Goal: Task Accomplishment & Management: Complete application form

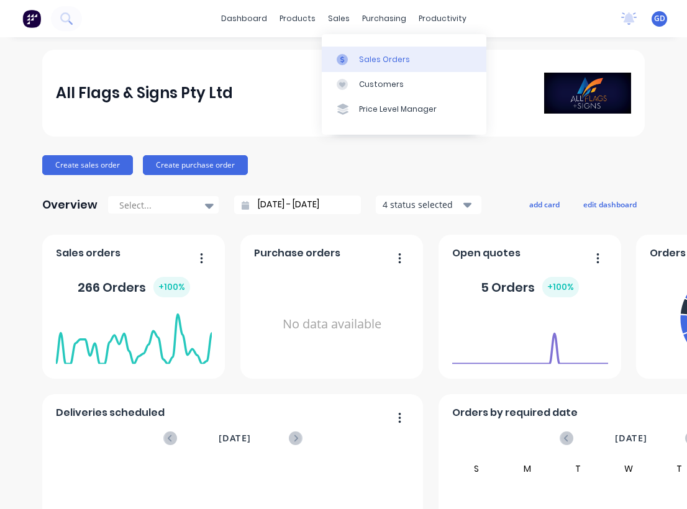
click at [369, 54] on div "Sales Orders" at bounding box center [384, 59] width 51 height 11
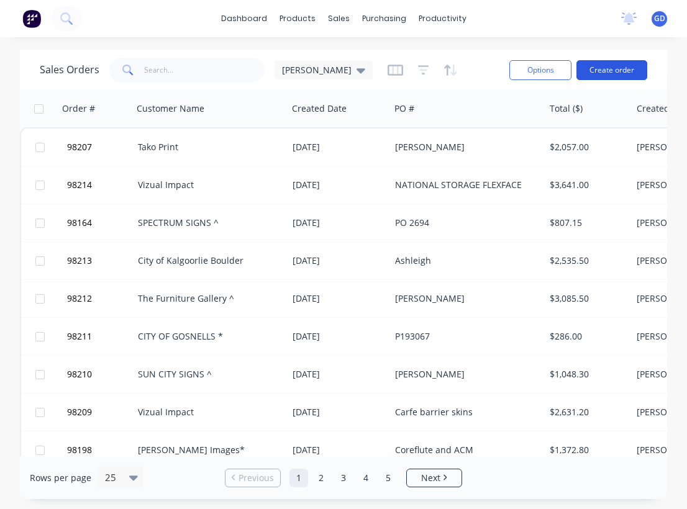
click at [614, 62] on button "Create order" at bounding box center [611, 70] width 71 height 20
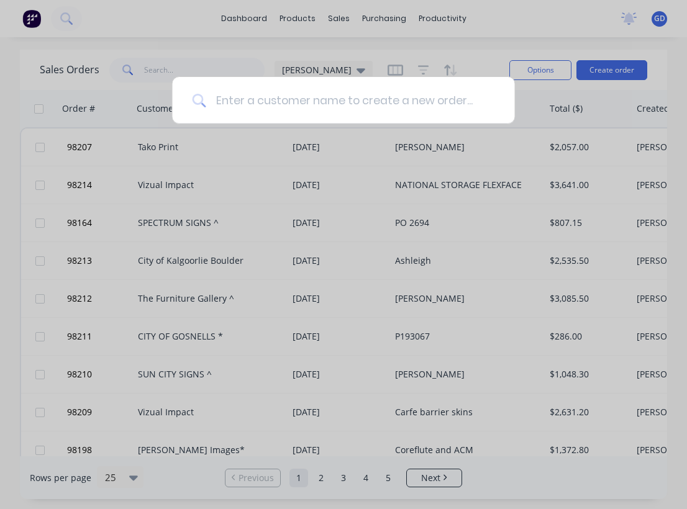
type input "Y"
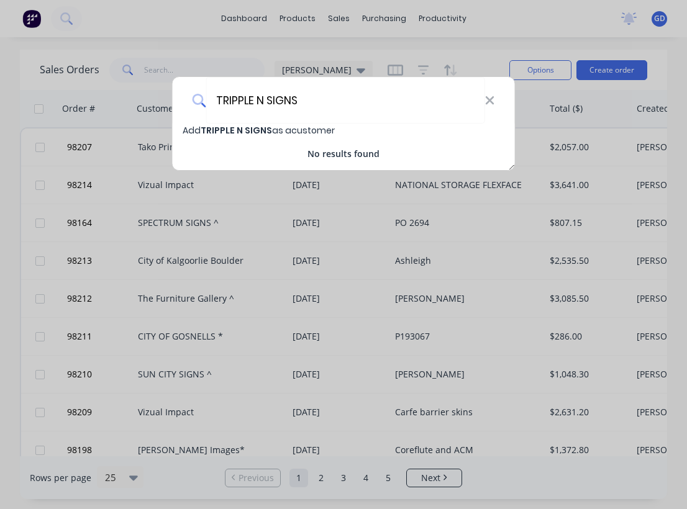
type input "TRIPPLE N SIGNS"
click at [261, 125] on span "TRIPPLE N SIGNS" at bounding box center [236, 130] width 71 height 12
select select "AU"
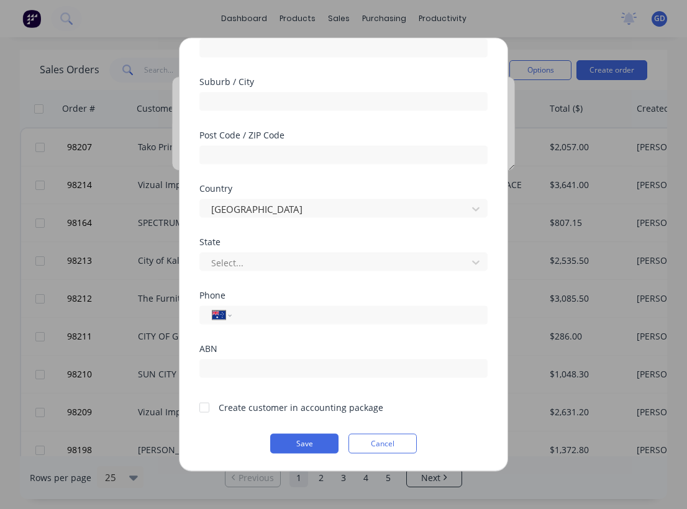
scroll to position [173, 0]
click at [205, 409] on div at bounding box center [204, 407] width 25 height 25
click at [297, 443] on button "Save" at bounding box center [304, 444] width 68 height 20
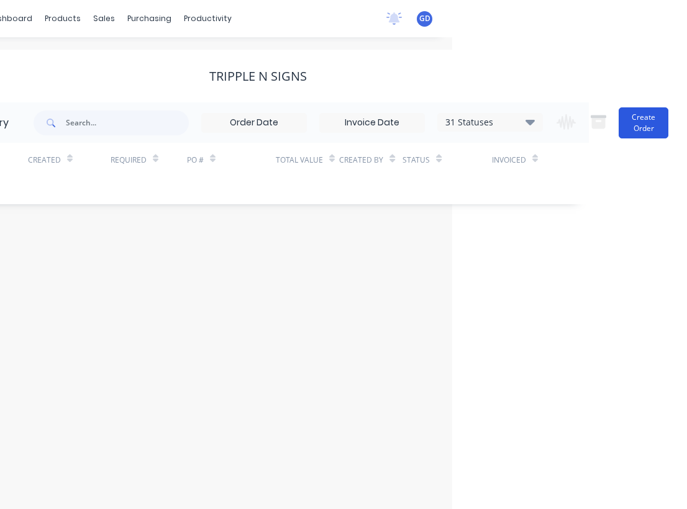
scroll to position [0, 235]
click at [644, 124] on button "Create Order" at bounding box center [643, 122] width 50 height 31
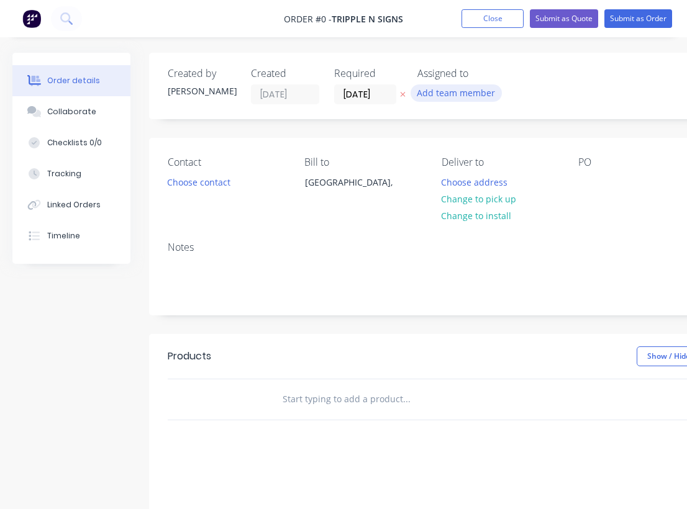
click at [455, 99] on button "Add team member" at bounding box center [455, 92] width 91 height 17
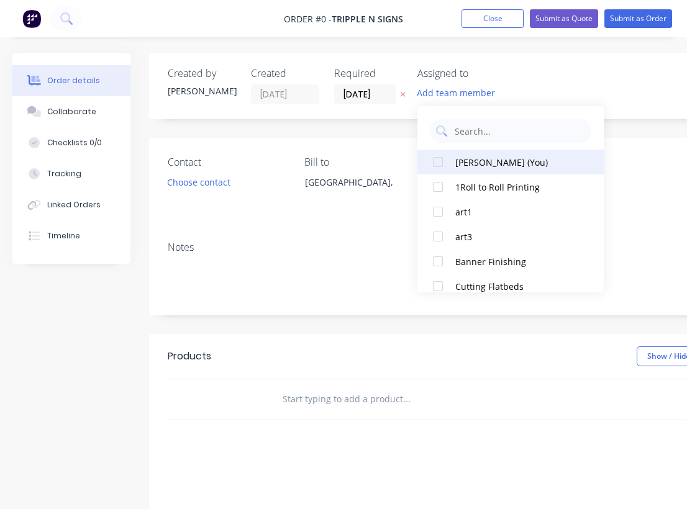
click at [438, 162] on div at bounding box center [437, 162] width 25 height 25
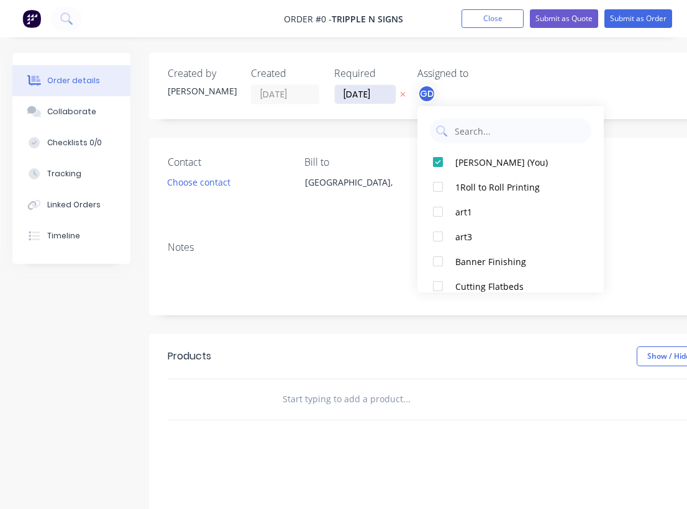
click at [363, 94] on div "Order details Collaborate Checklists 0/0 Tracking Linked Orders Timeline Order …" at bounding box center [431, 395] width 863 height 684
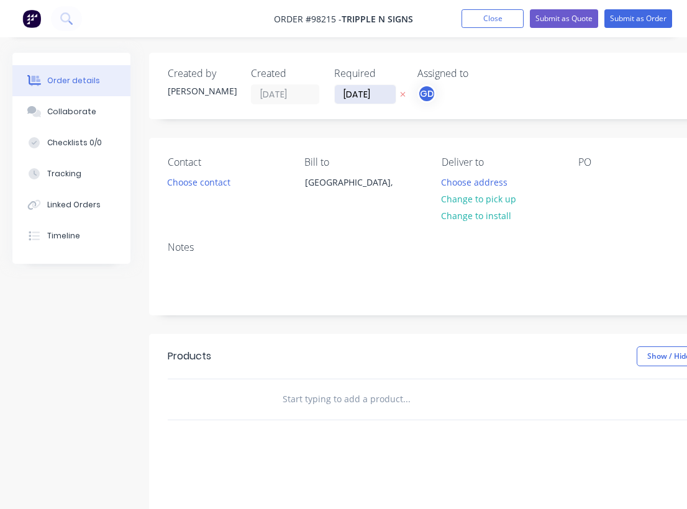
click at [358, 90] on input "[DATE]" at bounding box center [365, 94] width 61 height 19
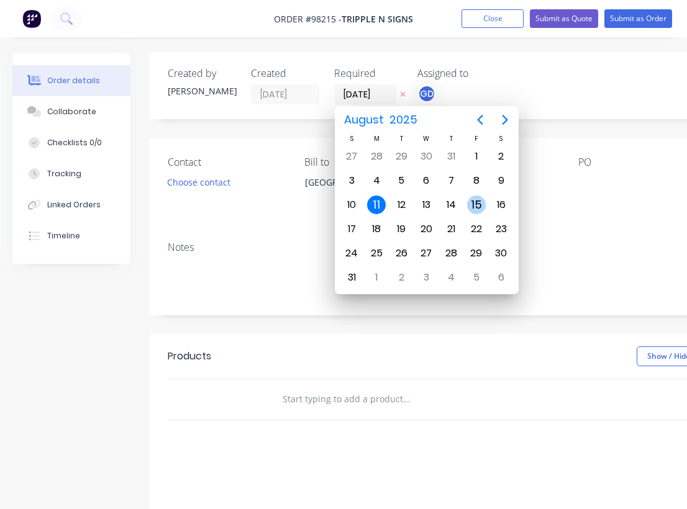
click at [475, 207] on div "15" at bounding box center [476, 205] width 19 height 19
type input "[DATE]"
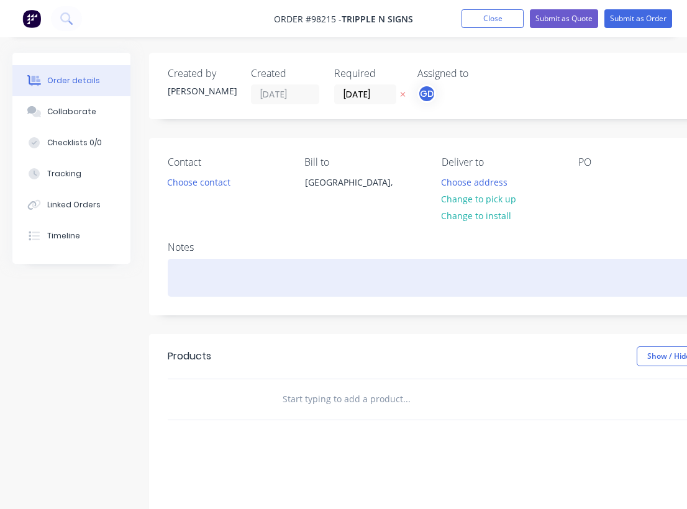
click at [188, 274] on div at bounding box center [500, 278] width 664 height 38
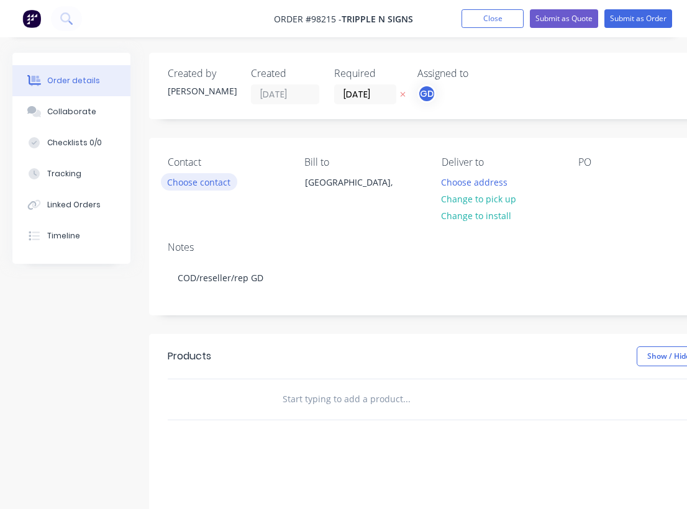
click at [213, 182] on button "Choose contact" at bounding box center [199, 181] width 76 height 17
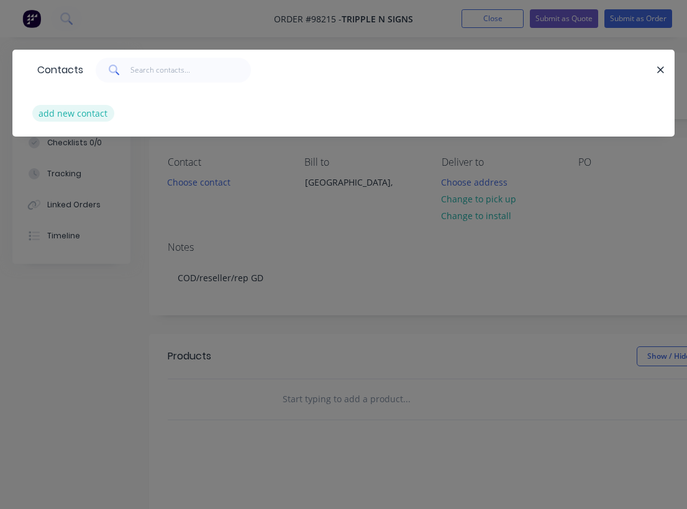
click at [71, 112] on button "add new contact" at bounding box center [73, 113] width 82 height 17
select select "AU"
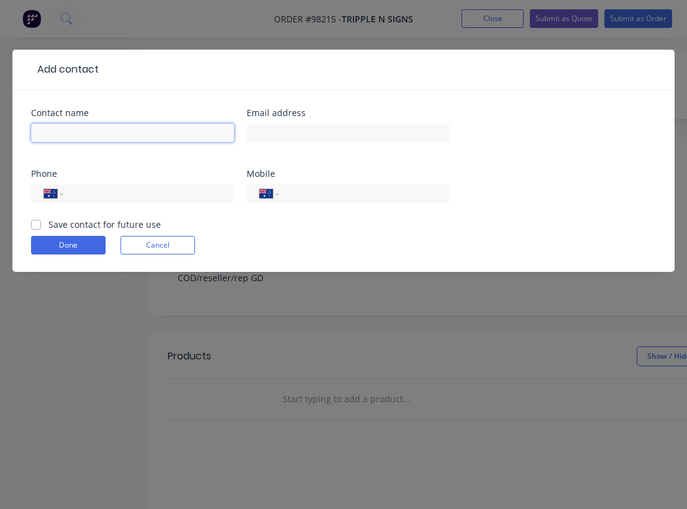
paste input "[PERSON_NAME]"
type input "[PERSON_NAME]"
click at [48, 227] on label "Save contact for future use" at bounding box center [104, 224] width 112 height 13
click at [35, 227] on input "Save contact for future use" at bounding box center [36, 224] width 10 height 12
checkbox input "true"
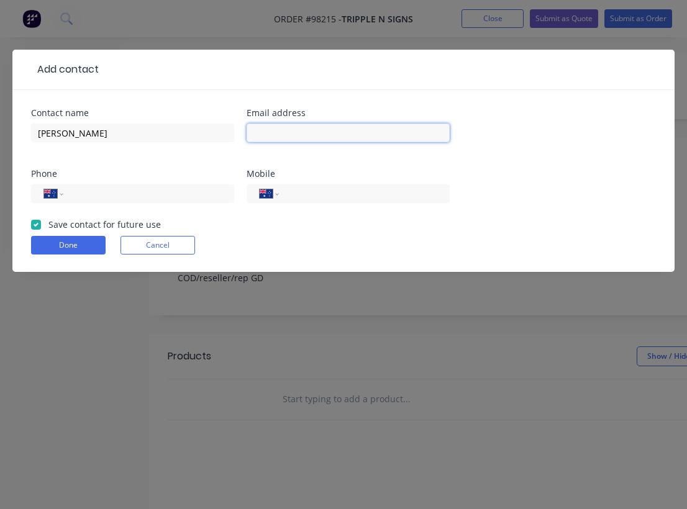
paste input "[EMAIL_ADDRESS][DOMAIN_NAME]"
type input "[EMAIL_ADDRESS][DOMAIN_NAME]"
click at [320, 191] on input "tel" at bounding box center [361, 194] width 149 height 14
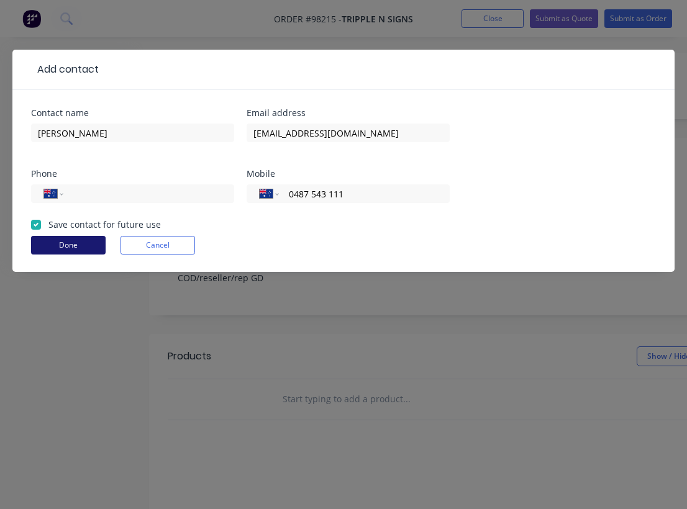
type input "0487 543 111"
click at [79, 243] on button "Done" at bounding box center [68, 245] width 74 height 19
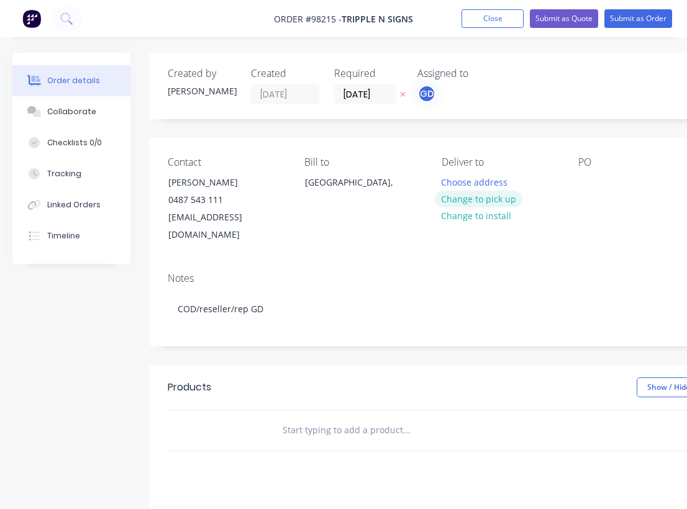
click at [478, 201] on button "Change to pick up" at bounding box center [479, 199] width 88 height 17
click at [587, 178] on div at bounding box center [588, 182] width 20 height 18
click at [588, 204] on div "PO R [PERSON_NAME]" at bounding box center [636, 200] width 117 height 88
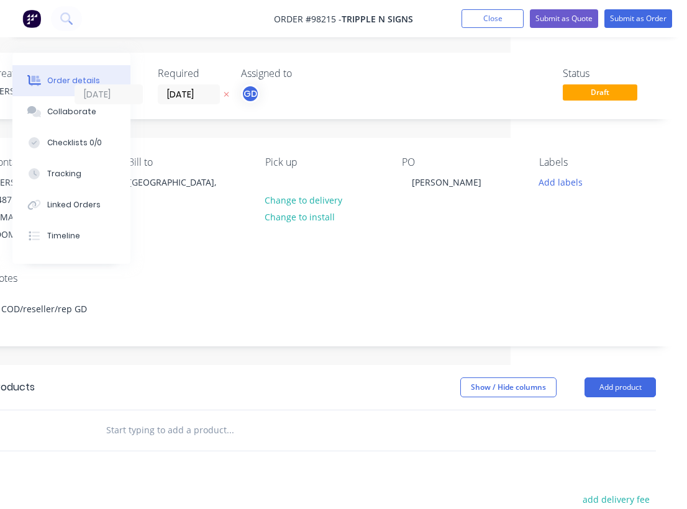
scroll to position [0, 176]
click at [572, 191] on div "Labels Add labels" at bounding box center [597, 200] width 117 height 88
click at [559, 181] on button "Add labels" at bounding box center [559, 181] width 57 height 17
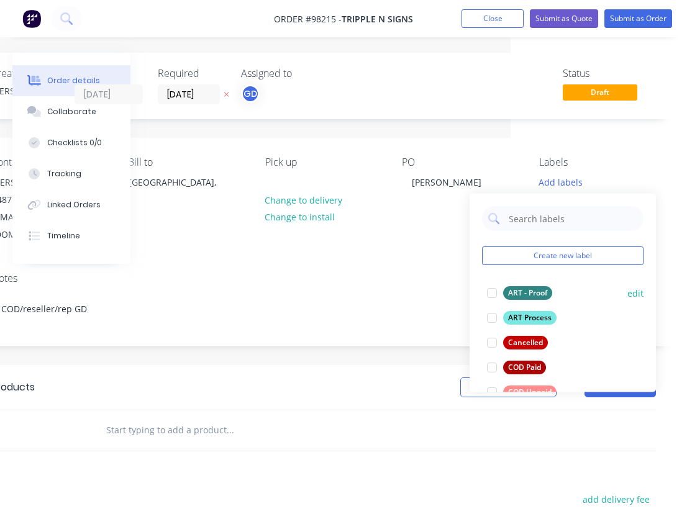
click at [532, 291] on div "ART - Proof" at bounding box center [527, 293] width 49 height 14
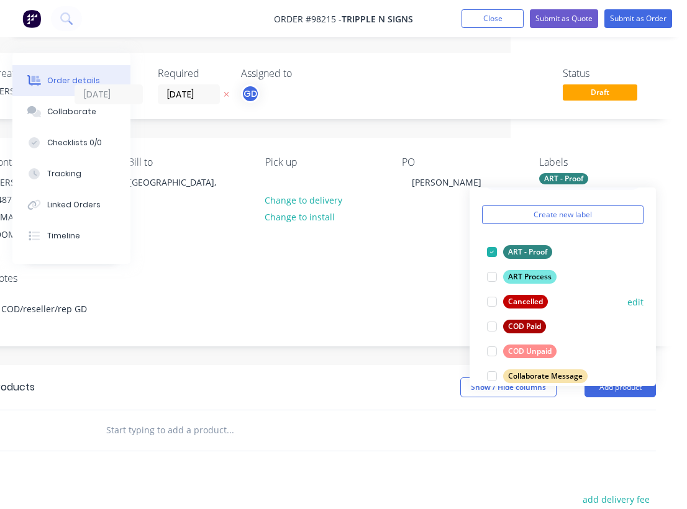
scroll to position [47, 0]
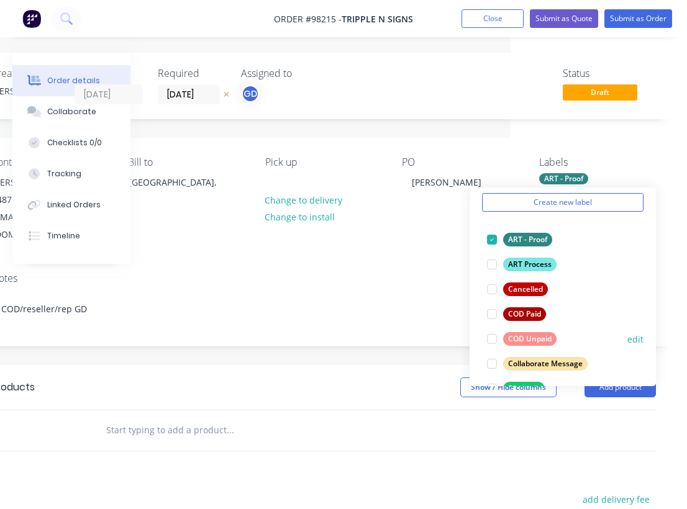
click at [532, 336] on div "COD Unpaid" at bounding box center [529, 339] width 53 height 14
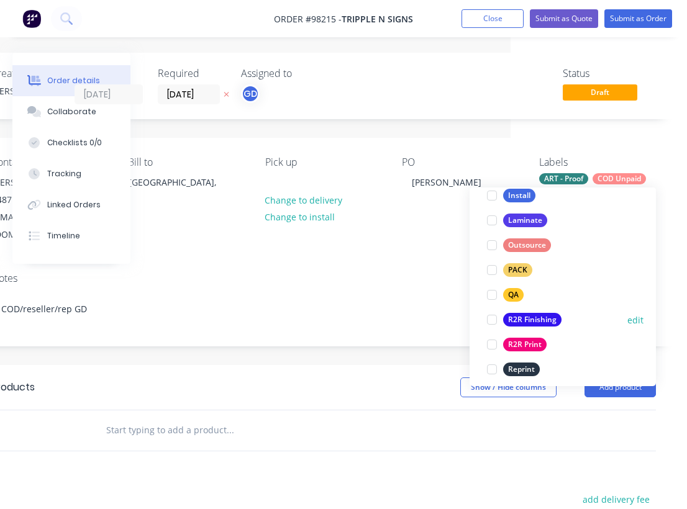
scroll to position [417, 0]
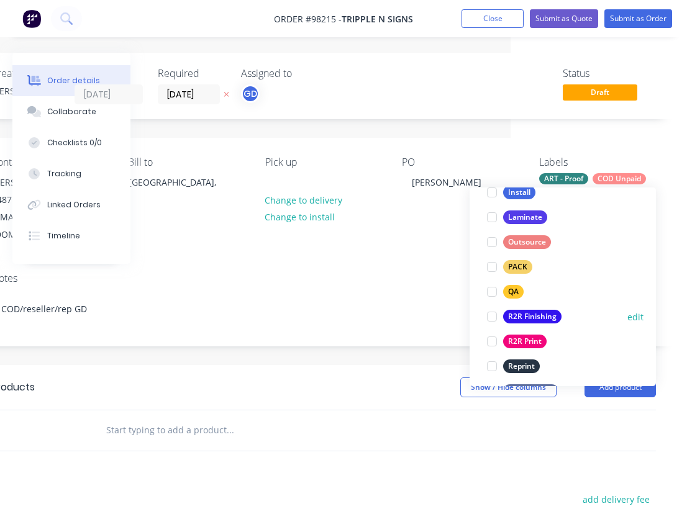
click at [534, 319] on div "R2R Finishing" at bounding box center [532, 317] width 58 height 14
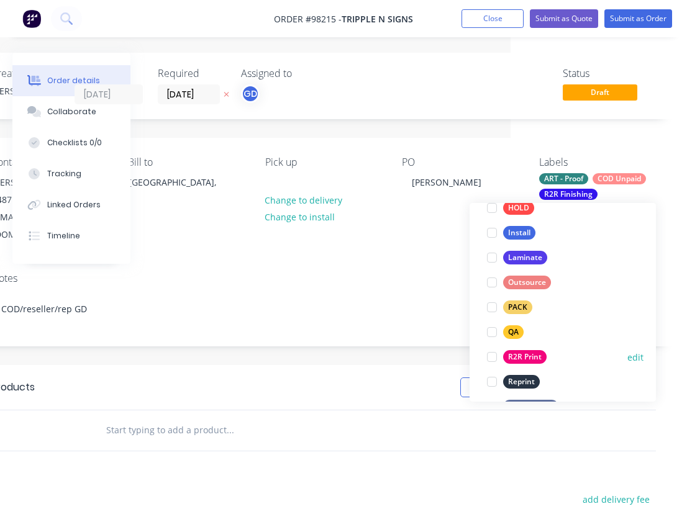
click at [532, 356] on div "R2R Print" at bounding box center [524, 357] width 43 height 14
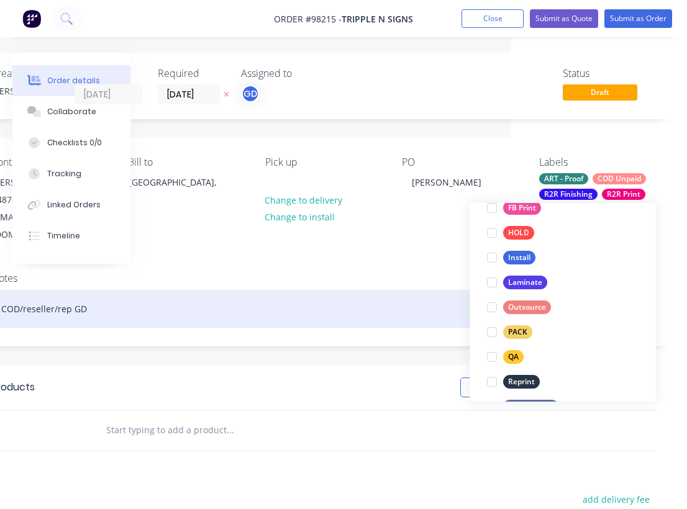
click at [391, 299] on div "COD/reseller/rep GD" at bounding box center [323, 309] width 664 height 38
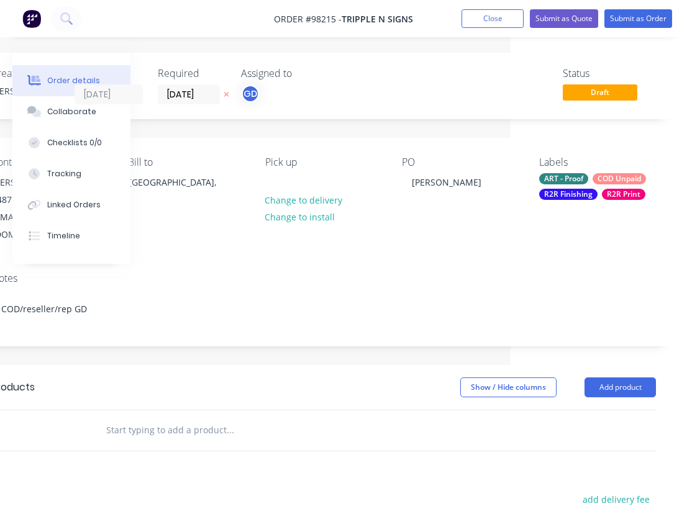
click at [141, 418] on input "text" at bounding box center [230, 430] width 248 height 25
paste input "Double sided vinyl banner on 610gsm with 80mm pockets Finished size with pocket…"
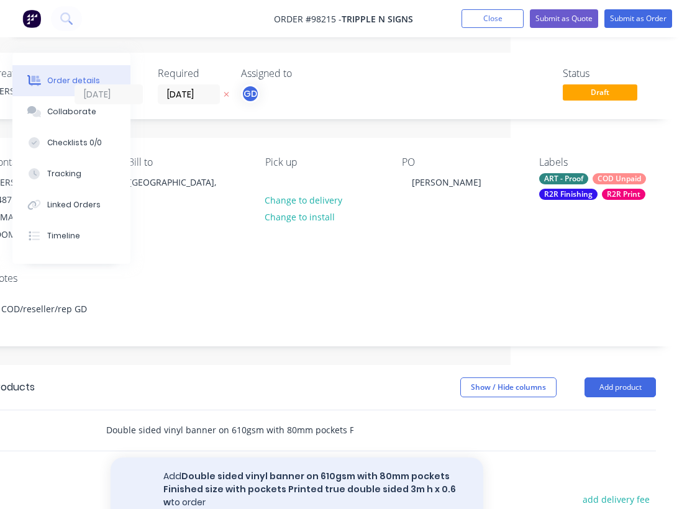
type input "Double sided vinyl banner on 610gsm with 80mm pockets Finished size with pocket…"
click at [276, 458] on button "Add Double sided vinyl banner on 610gsm with 80mm pockets Finished size with po…" at bounding box center [296, 490] width 372 height 64
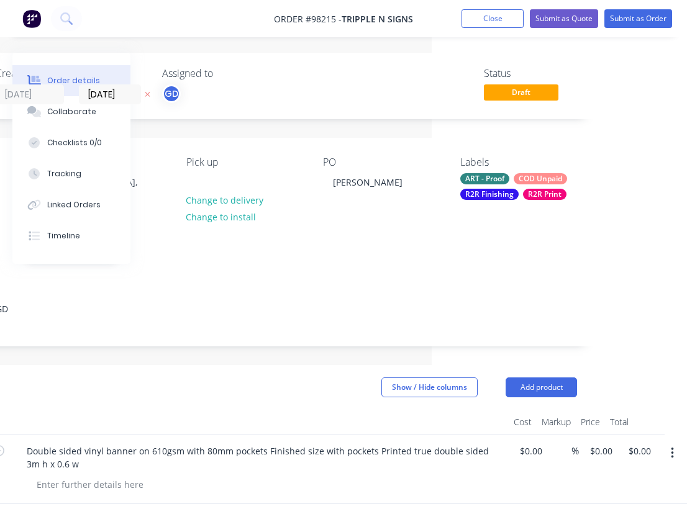
scroll to position [0, 255]
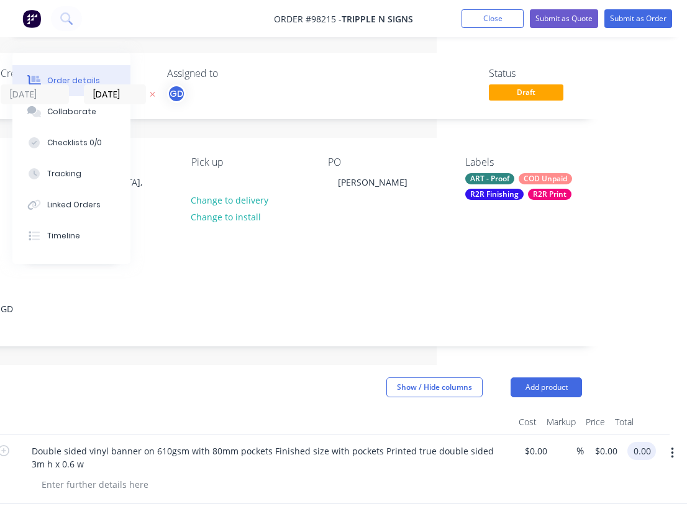
click at [636, 442] on input "0.00" at bounding box center [644, 451] width 24 height 18
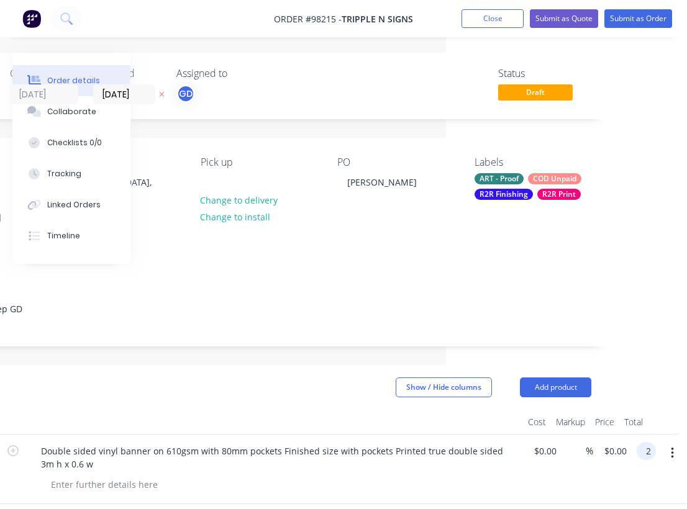
scroll to position [0, 241]
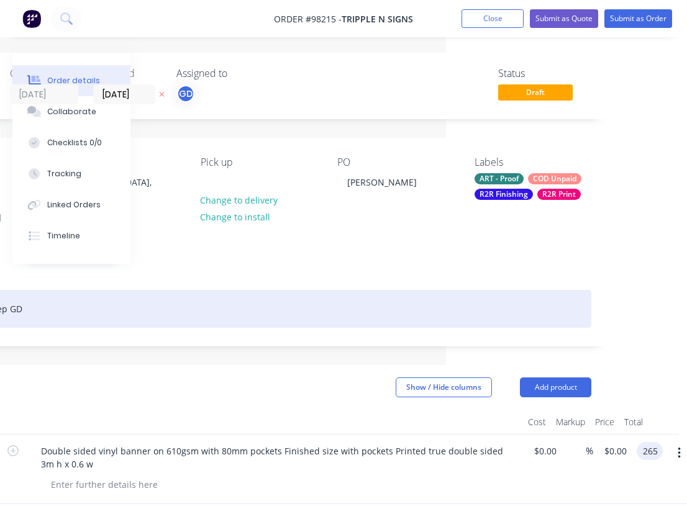
type input "265"
type input "$265.00"
click at [428, 299] on div "COD/reseller/rep GD" at bounding box center [259, 309] width 664 height 38
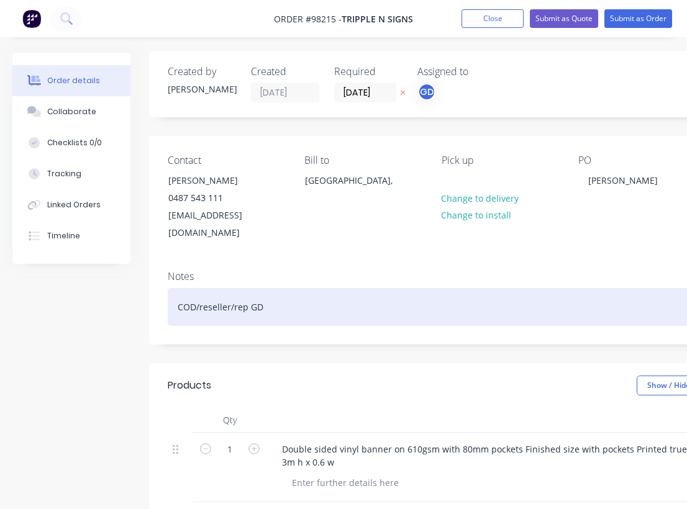
scroll to position [2, 0]
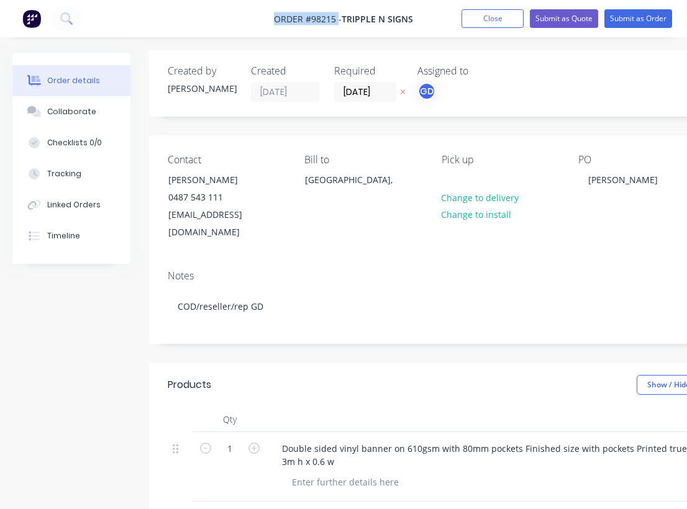
drag, startPoint x: 266, startPoint y: 12, endPoint x: 336, endPoint y: 20, distance: 71.3
click at [336, 20] on nav "Order #98215 - TRIPPLE N SIGNS Add product Close Submit as Quote Submit as Order" at bounding box center [343, 18] width 687 height 37
copy span "Order #98215"
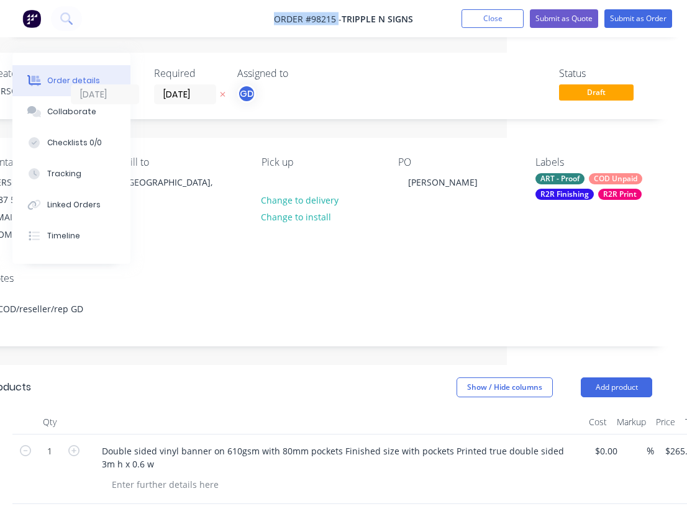
scroll to position [0, 173]
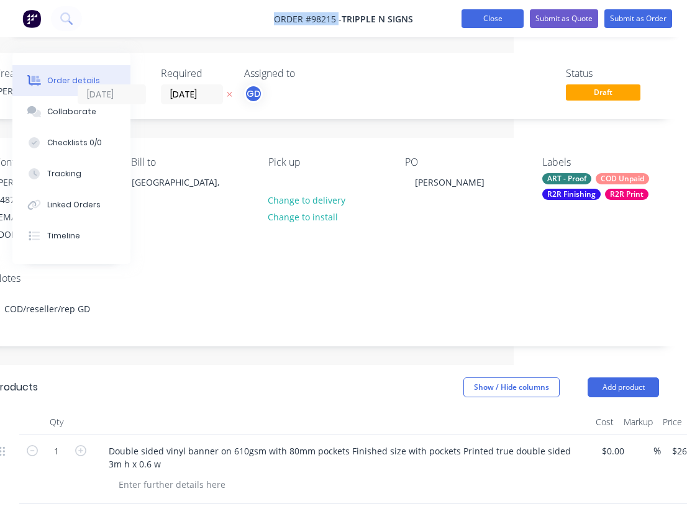
click at [491, 19] on button "Close" at bounding box center [492, 18] width 62 height 19
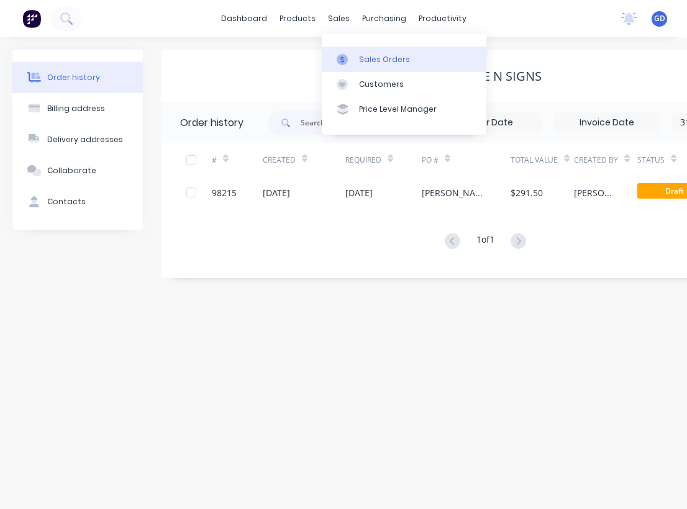
click at [380, 56] on div "Sales Orders" at bounding box center [384, 59] width 51 height 11
